Goal: Information Seeking & Learning: Learn about a topic

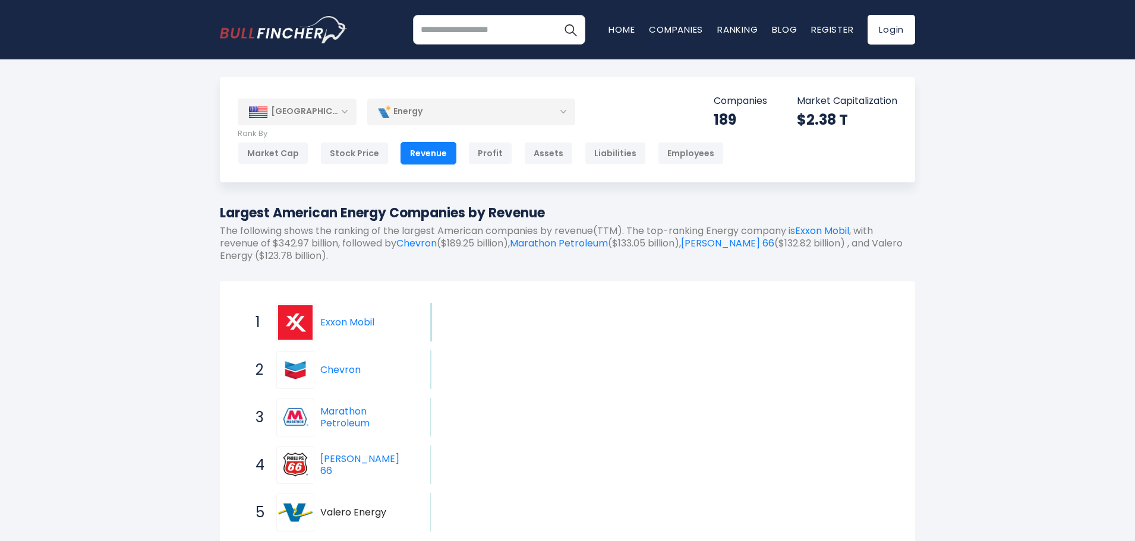
click at [563, 204] on h1 "Largest American Energy Companies by Revenue" at bounding box center [567, 213] width 695 height 20
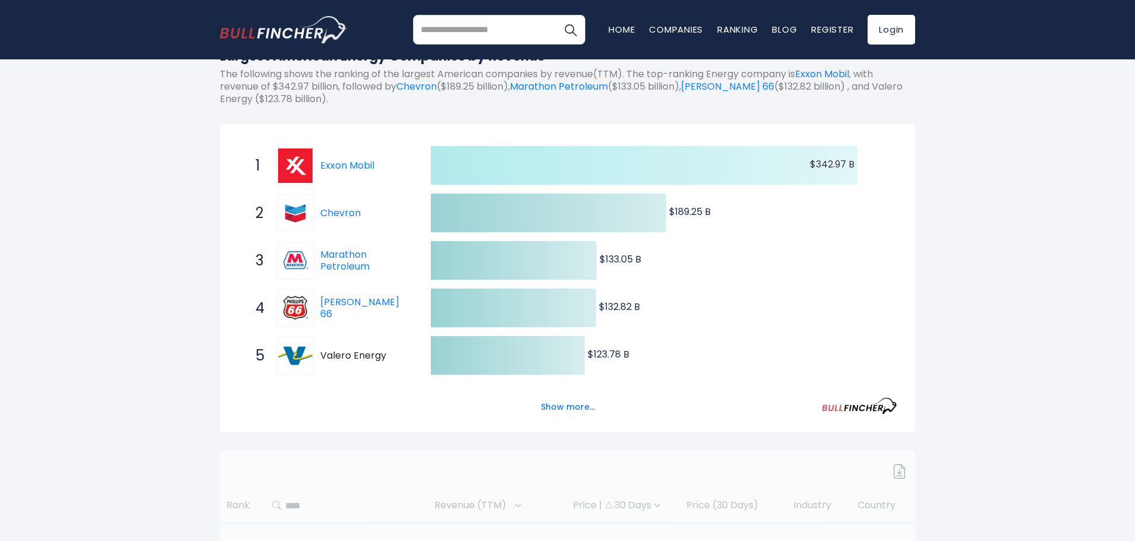
scroll to position [178, 0]
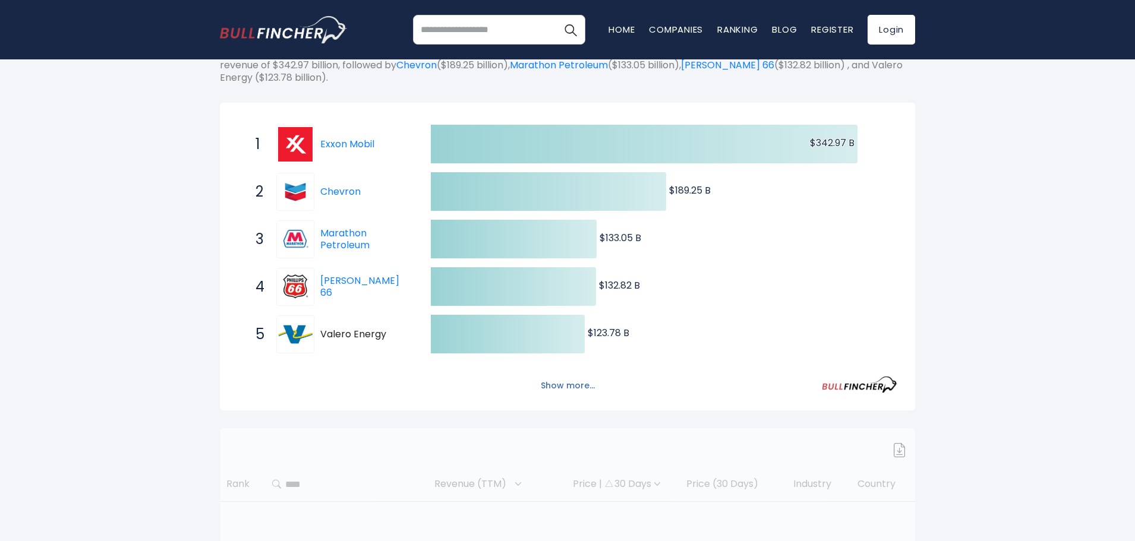
click at [569, 385] on button "Show more..." at bounding box center [568, 386] width 68 height 20
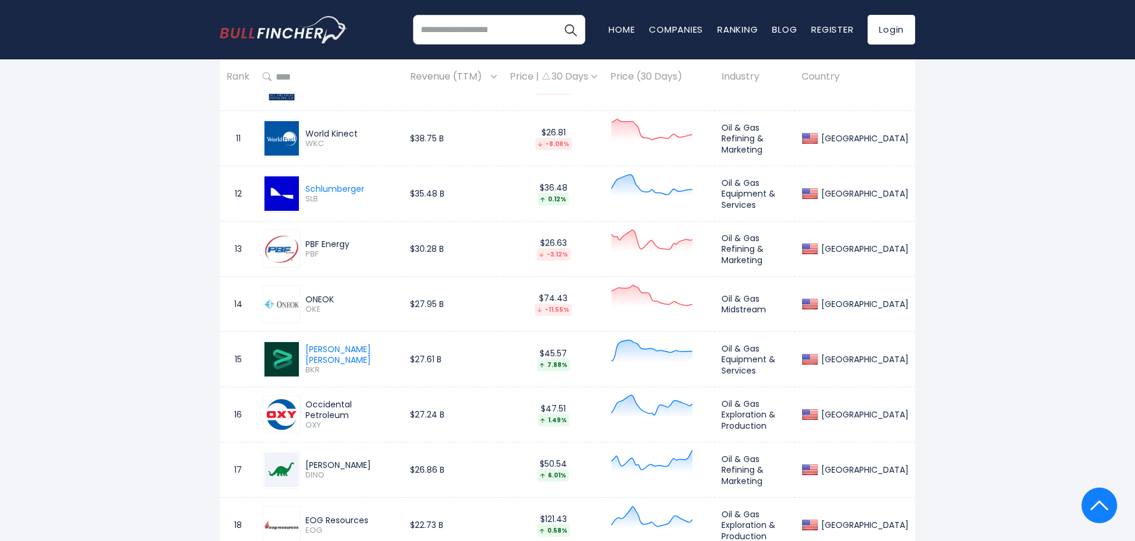
scroll to position [1366, 0]
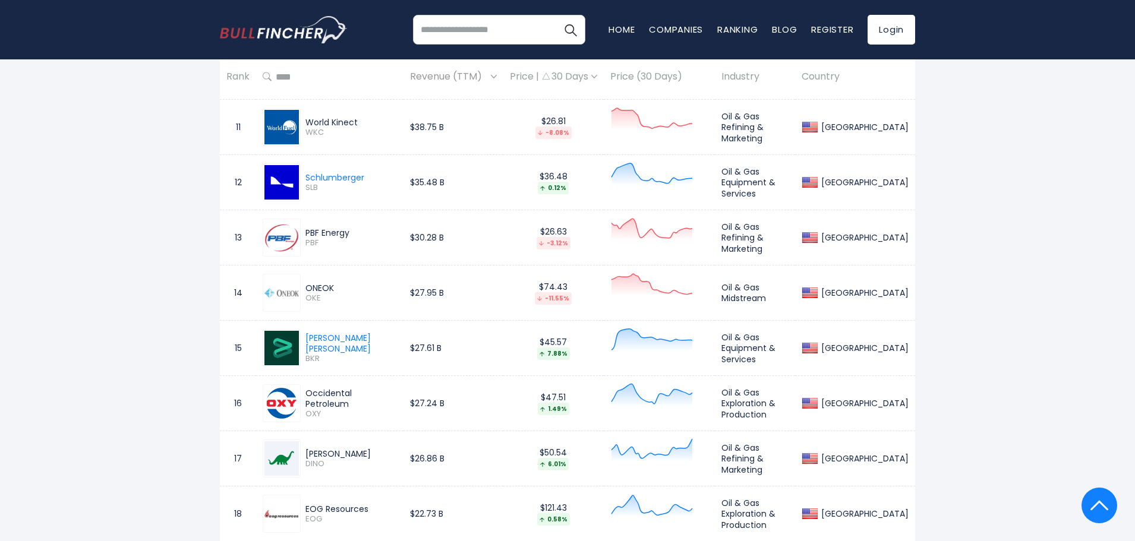
drag, startPoint x: 305, startPoint y: 299, endPoint x: 330, endPoint y: 299, distance: 24.4
click at [330, 299] on span "OKE" at bounding box center [350, 298] width 91 height 10
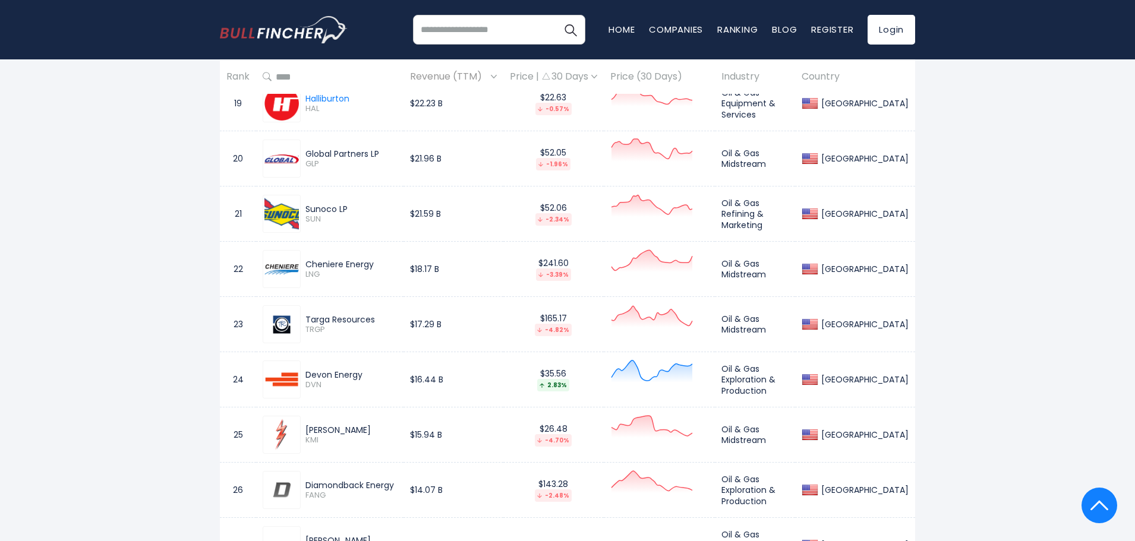
scroll to position [1842, 0]
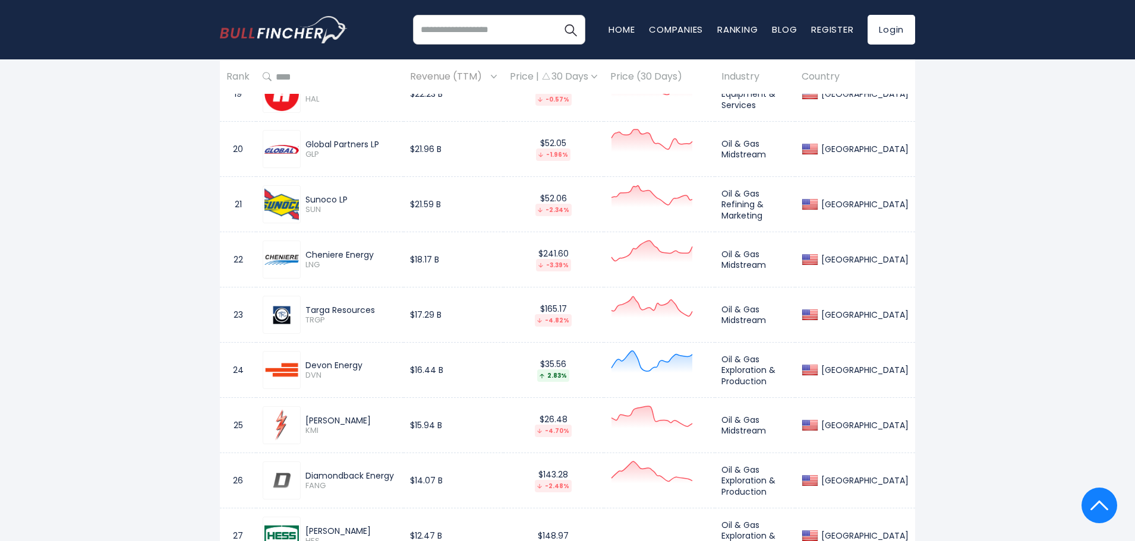
drag, startPoint x: 333, startPoint y: 381, endPoint x: 304, endPoint y: 379, distance: 29.2
click at [304, 379] on div "Devon Energy DVN" at bounding box center [330, 370] width 134 height 38
click at [323, 380] on span "DVN" at bounding box center [350, 376] width 91 height 10
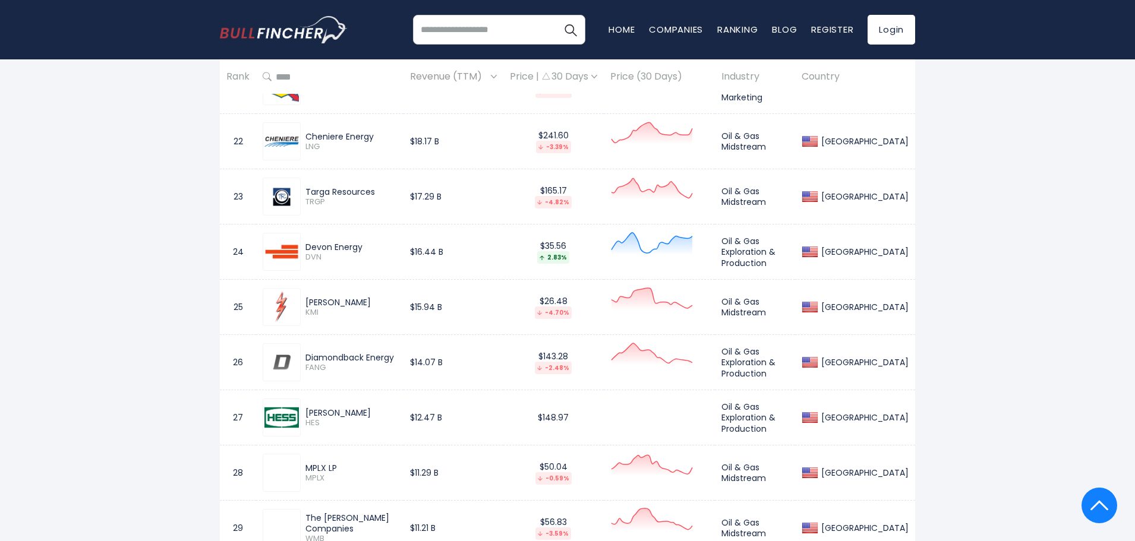
scroll to position [1961, 0]
drag, startPoint x: 332, startPoint y: 375, endPoint x: 305, endPoint y: 367, distance: 28.0
click at [305, 367] on div "Diamondback Energy FANG" at bounding box center [330, 362] width 134 height 38
click at [313, 367] on span "FANG" at bounding box center [350, 367] width 91 height 10
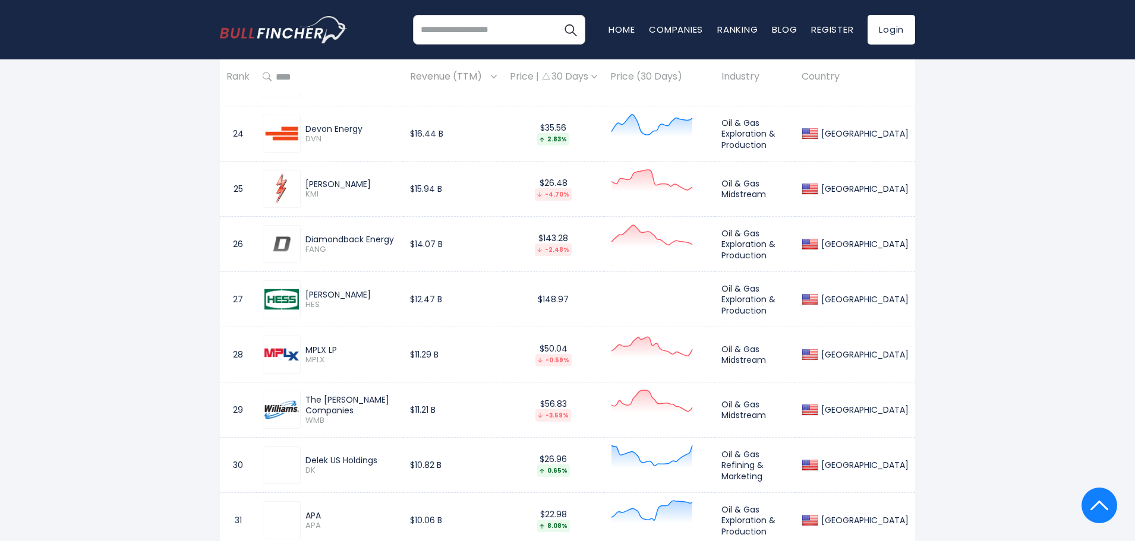
scroll to position [2079, 0]
drag, startPoint x: 315, startPoint y: 362, endPoint x: 308, endPoint y: 360, distance: 7.3
click at [308, 360] on span "MPLX" at bounding box center [350, 359] width 91 height 10
click at [310, 360] on span "MPLX" at bounding box center [350, 359] width 91 height 10
drag, startPoint x: 329, startPoint y: 360, endPoint x: 306, endPoint y: 361, distance: 22.6
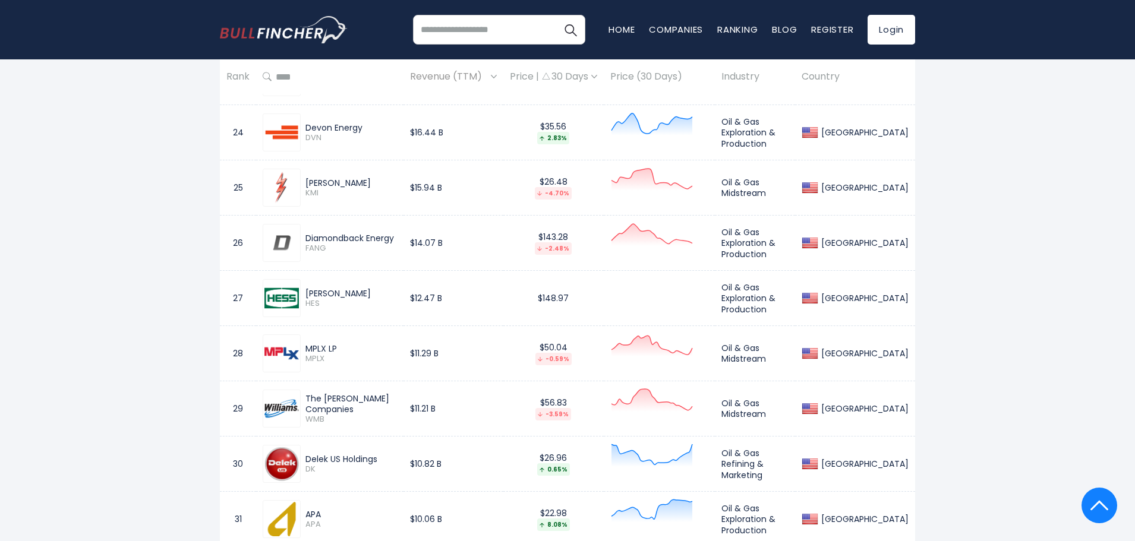
click at [306, 361] on span "MPLX" at bounding box center [350, 359] width 91 height 10
drag, startPoint x: 339, startPoint y: 414, endPoint x: 305, endPoint y: 418, distance: 33.5
click at [305, 418] on span "WMB" at bounding box center [350, 420] width 91 height 10
click at [312, 416] on span "WMB" at bounding box center [350, 420] width 91 height 10
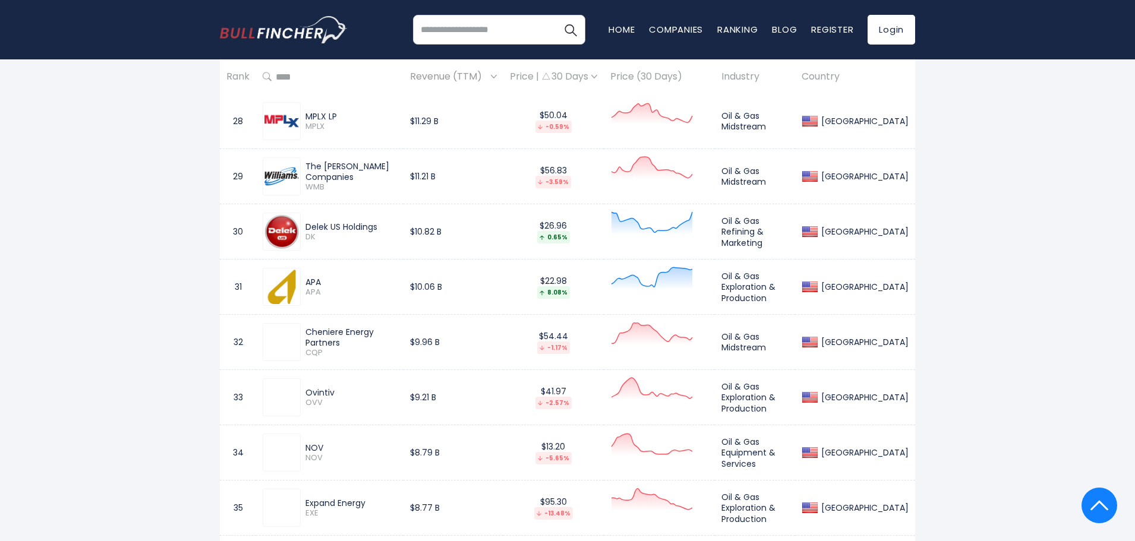
scroll to position [2317, 0]
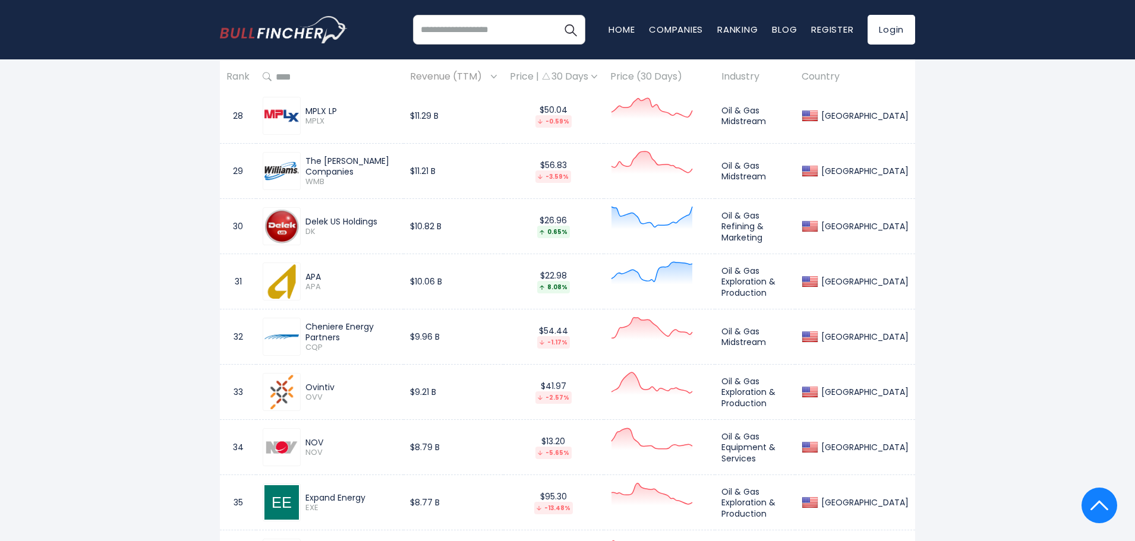
drag, startPoint x: 319, startPoint y: 343, endPoint x: 301, endPoint y: 346, distance: 18.0
click at [301, 346] on div "Cheniere Energy Partners CQP" at bounding box center [349, 336] width 96 height 31
drag, startPoint x: 322, startPoint y: 348, endPoint x: 324, endPoint y: 362, distance: 15.0
click at [323, 348] on span "CQP" at bounding box center [350, 348] width 91 height 10
drag, startPoint x: 332, startPoint y: 402, endPoint x: 311, endPoint y: 405, distance: 20.4
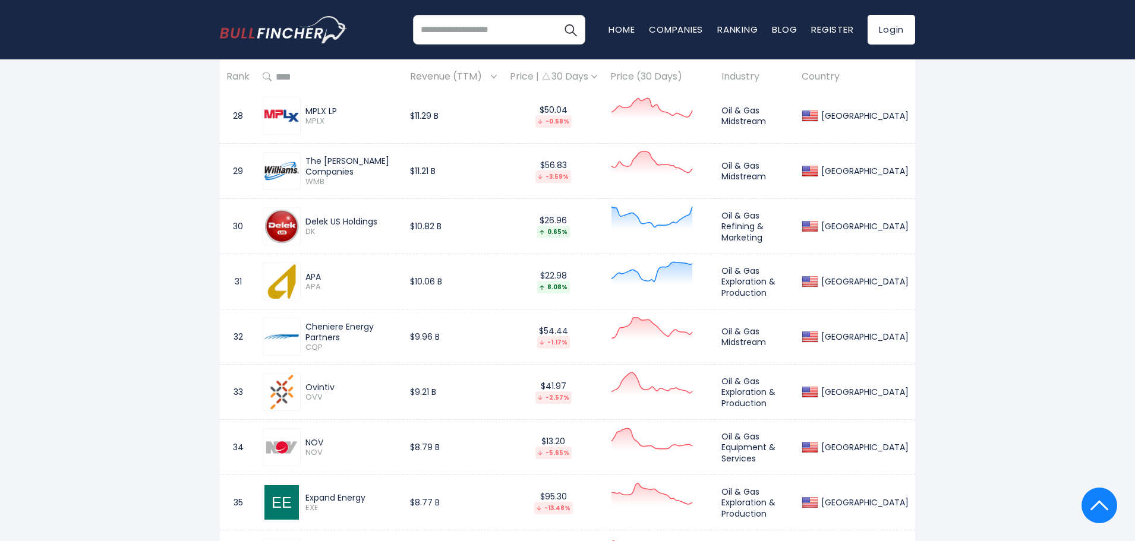
click at [304, 404] on div "Ovintiv OVV" at bounding box center [330, 392] width 134 height 38
click at [313, 405] on div "Ovintiv OVV" at bounding box center [330, 392] width 134 height 38
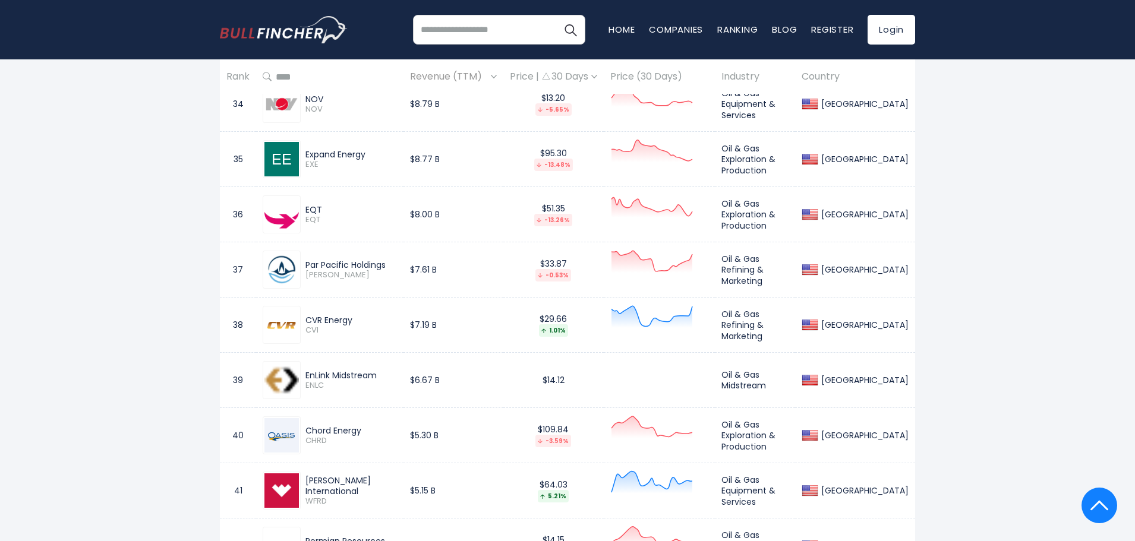
scroll to position [2792, 0]
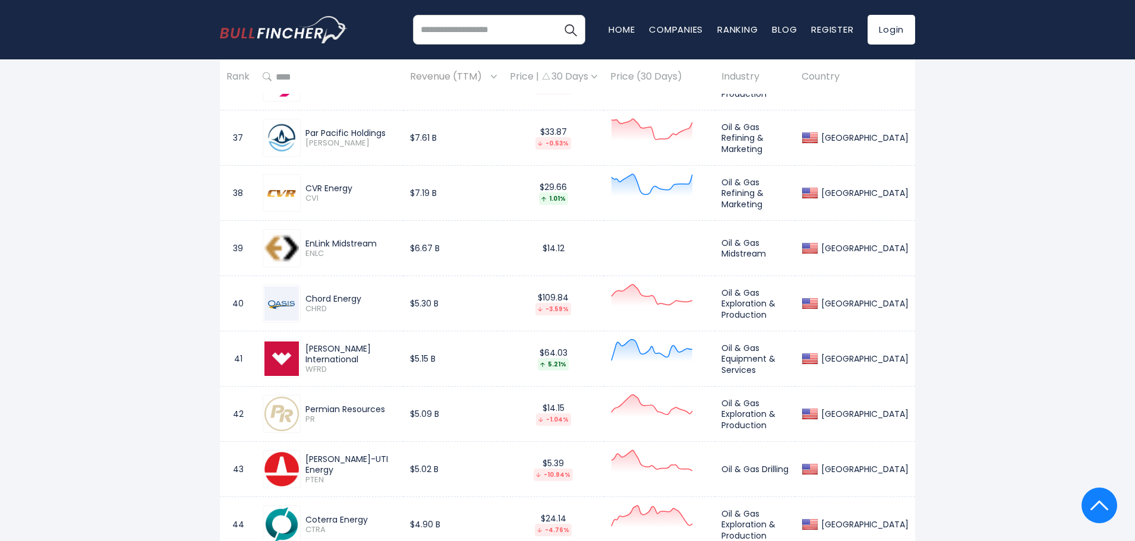
drag, startPoint x: 336, startPoint y: 371, endPoint x: 304, endPoint y: 370, distance: 32.7
click at [304, 370] on div "[PERSON_NAME] International WFRD" at bounding box center [349, 358] width 96 height 31
click at [317, 369] on span "WFRD" at bounding box center [350, 370] width 91 height 10
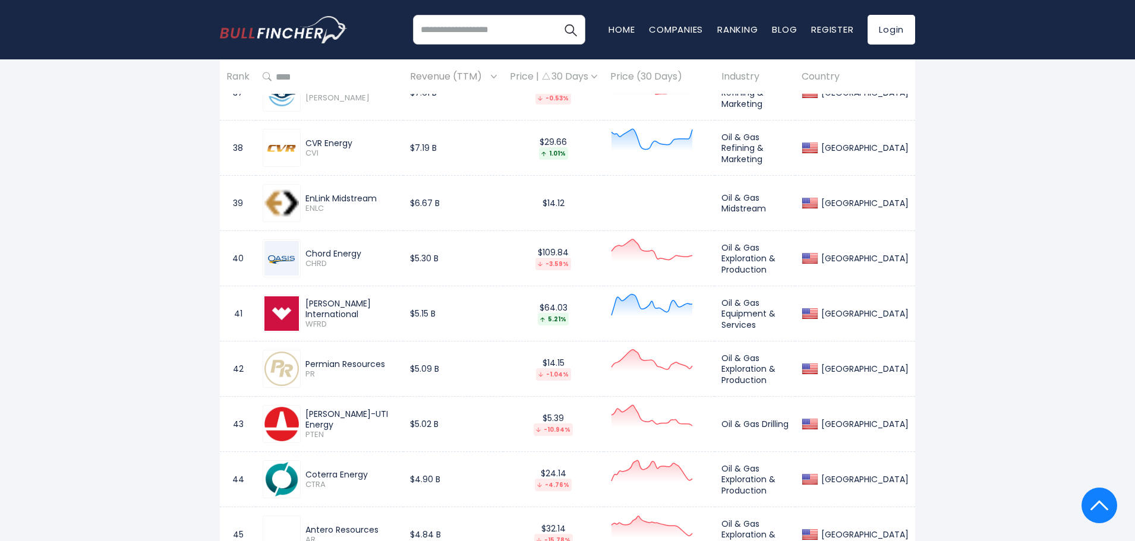
scroll to position [2911, 0]
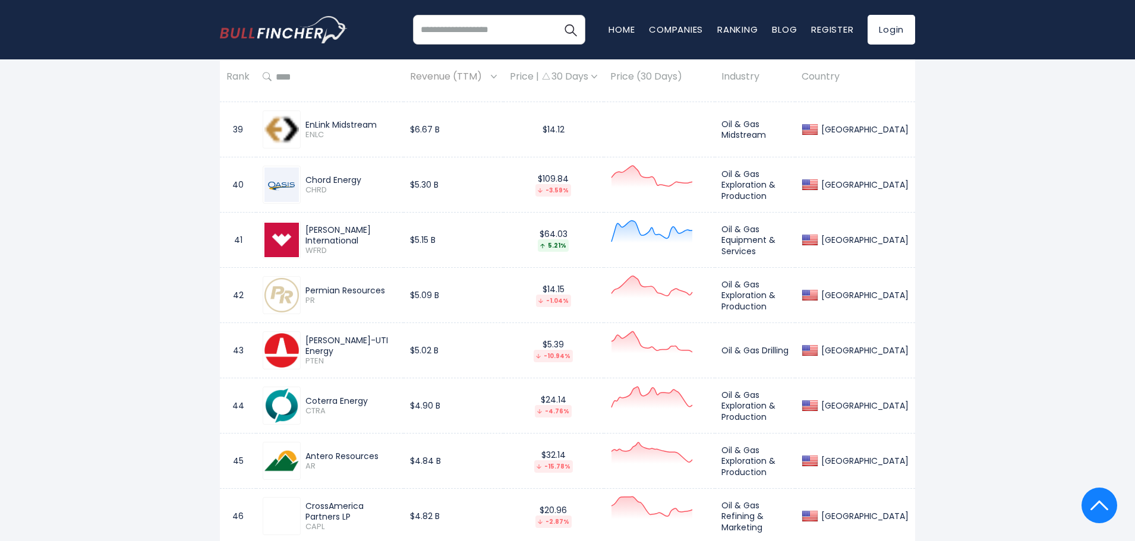
drag, startPoint x: 329, startPoint y: 355, endPoint x: 301, endPoint y: 354, distance: 28.5
click at [301, 354] on div "[PERSON_NAME]-UTI Energy PTEN" at bounding box center [349, 350] width 96 height 31
click at [327, 357] on span "PTEN" at bounding box center [350, 361] width 91 height 10
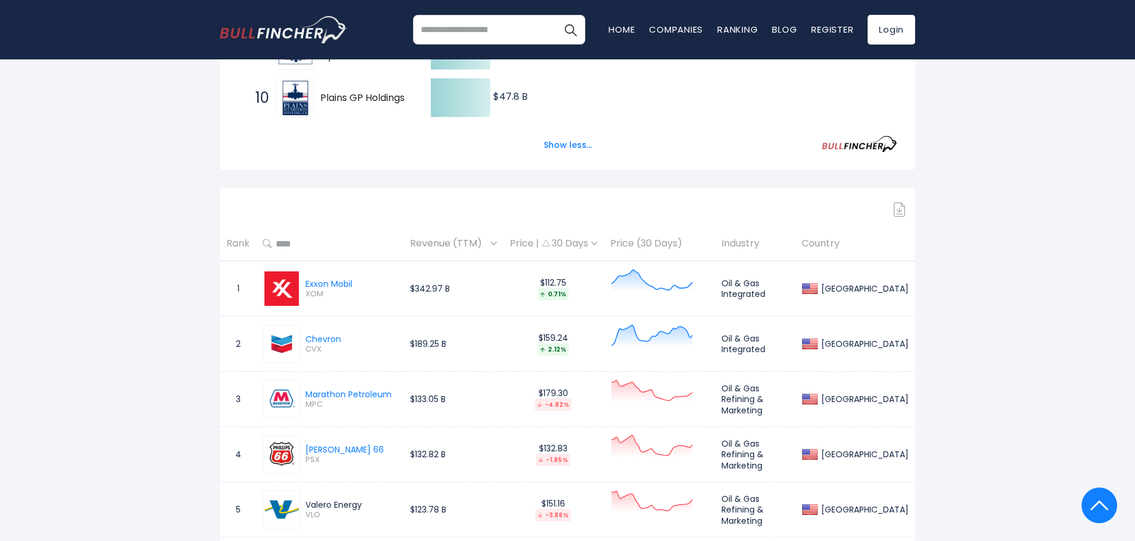
scroll to position [654, 0]
